Goal: Task Accomplishment & Management: Use online tool/utility

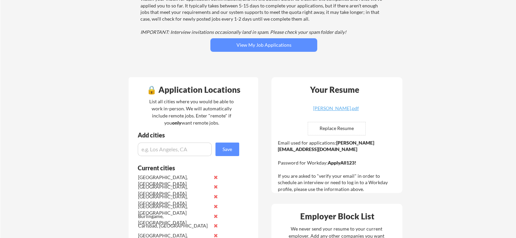
scroll to position [34, 0]
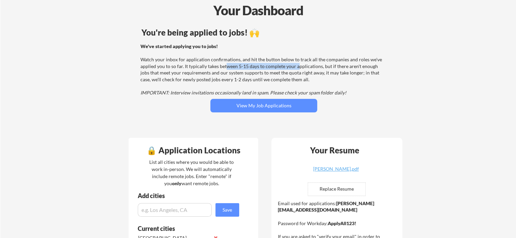
drag, startPoint x: 224, startPoint y: 66, endPoint x: 298, endPoint y: 66, distance: 73.6
click at [298, 66] on div "We've started applying you to jobs! Watch your inbox for application confirmati…" at bounding box center [262, 69] width 245 height 53
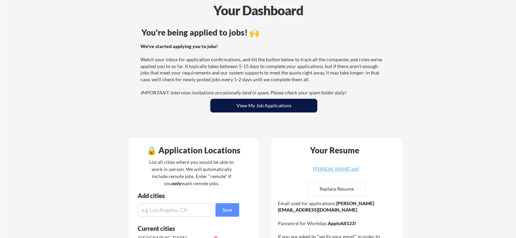
click at [269, 105] on button "View My Job Applications" at bounding box center [263, 106] width 107 height 14
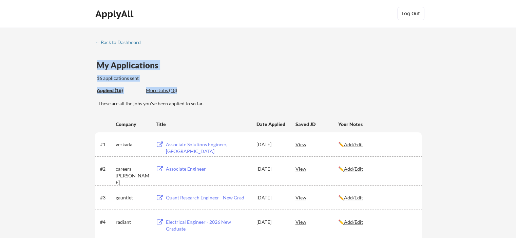
drag, startPoint x: 152, startPoint y: 82, endPoint x: 76, endPoint y: 86, distance: 76.1
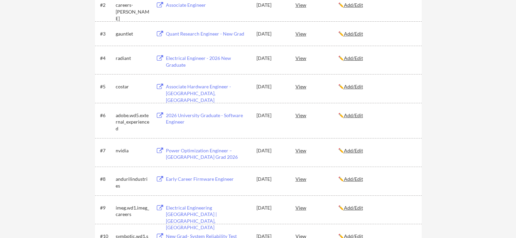
scroll to position [170, 0]
